Goal: Transaction & Acquisition: Download file/media

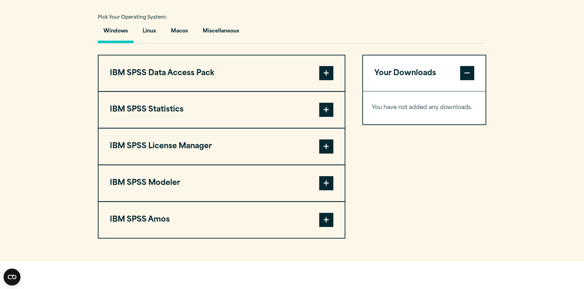
scroll to position [535, 0]
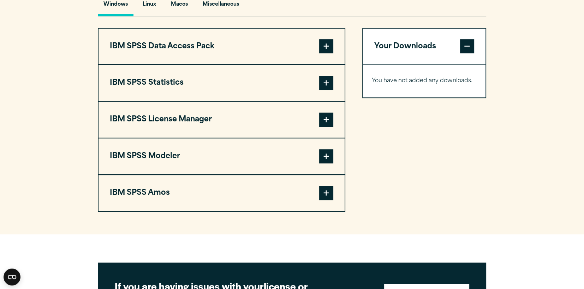
click at [331, 90] on span at bounding box center [326, 83] width 14 height 14
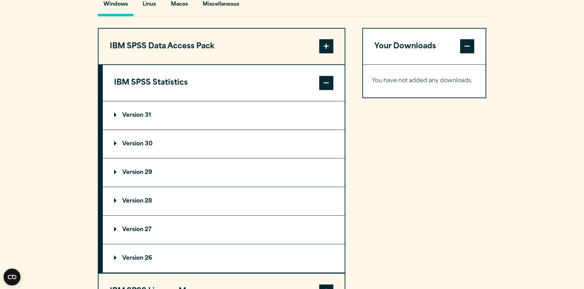
click at [144, 147] on p "Version 30" at bounding box center [133, 144] width 38 height 6
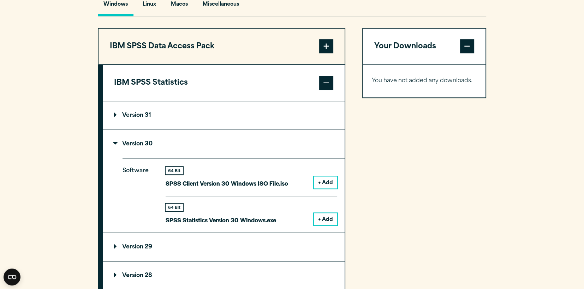
click at [329, 225] on button "+ Add" at bounding box center [325, 219] width 23 height 12
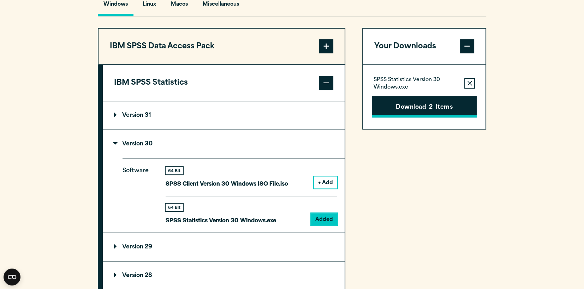
click at [441, 118] on button "Download 2 Items" at bounding box center [424, 107] width 105 height 22
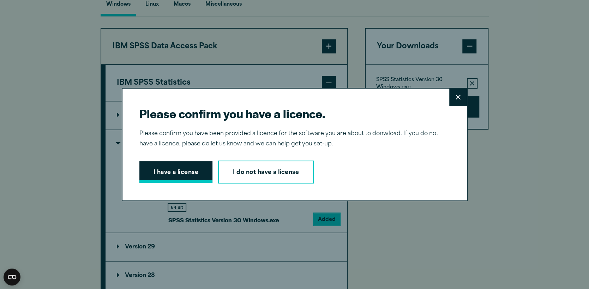
click at [169, 174] on button "I have a license" at bounding box center [175, 172] width 73 height 22
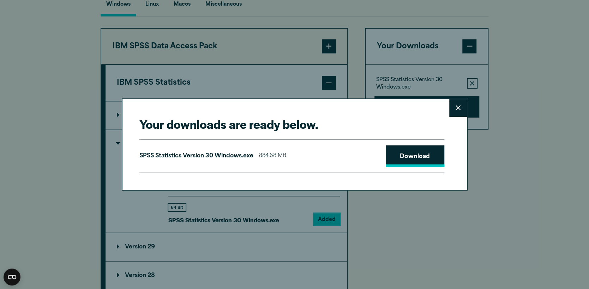
click at [415, 158] on link "Download" at bounding box center [415, 156] width 59 height 22
click at [376, 243] on div "Your downloads are ready below. Close SPSS Statistics Version 30 Windows.exe 88…" at bounding box center [294, 144] width 589 height 289
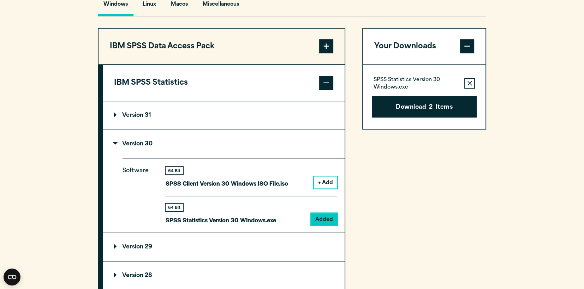
click at [111, 129] on summary "Version 31" at bounding box center [224, 115] width 242 height 28
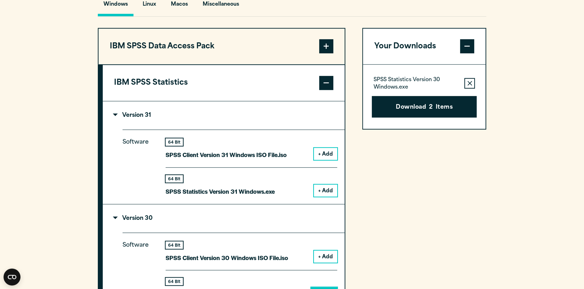
click at [326, 197] on button "+ Add" at bounding box center [325, 191] width 23 height 12
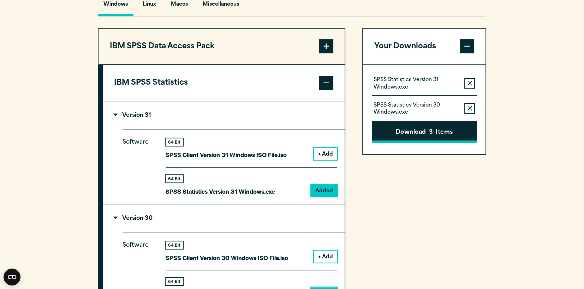
click at [446, 143] on button "Download 3 Items" at bounding box center [424, 132] width 105 height 22
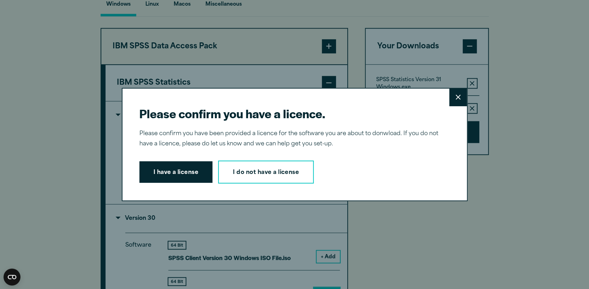
click at [474, 124] on div "Please confirm you have a licence. Close Please confirm you have been provided …" at bounding box center [294, 144] width 589 height 289
click at [452, 101] on button "Close" at bounding box center [459, 98] width 18 height 18
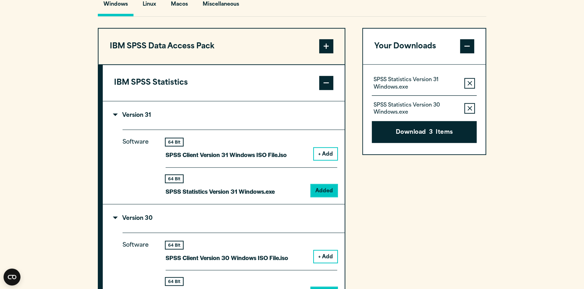
click at [469, 111] on icon "button" at bounding box center [470, 108] width 5 height 5
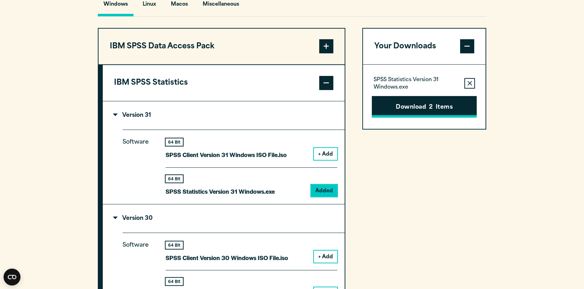
click at [451, 118] on button "Download 2 Items" at bounding box center [424, 107] width 105 height 22
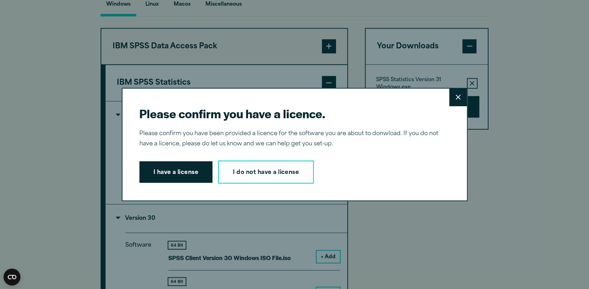
click at [170, 177] on button "I have a license" at bounding box center [175, 172] width 73 height 22
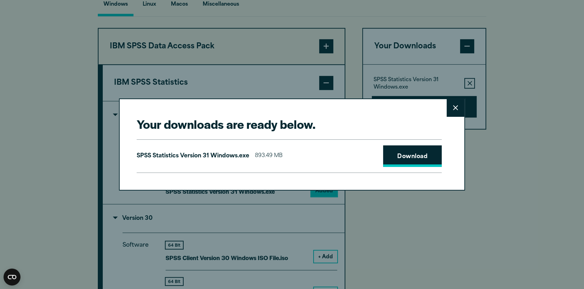
click at [403, 160] on link "Download" at bounding box center [412, 156] width 59 height 22
click at [371, 264] on div "Your downloads are ready below. Close SPSS Statistics Version 31 Windows.exe 89…" at bounding box center [292, 144] width 584 height 289
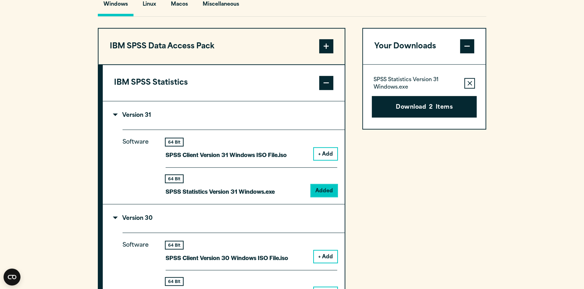
click at [514, 56] on section "Select your software downloads Use the table below to find and navigate to your…" at bounding box center [292, 226] width 584 height 659
